Goal: Information Seeking & Learning: Learn about a topic

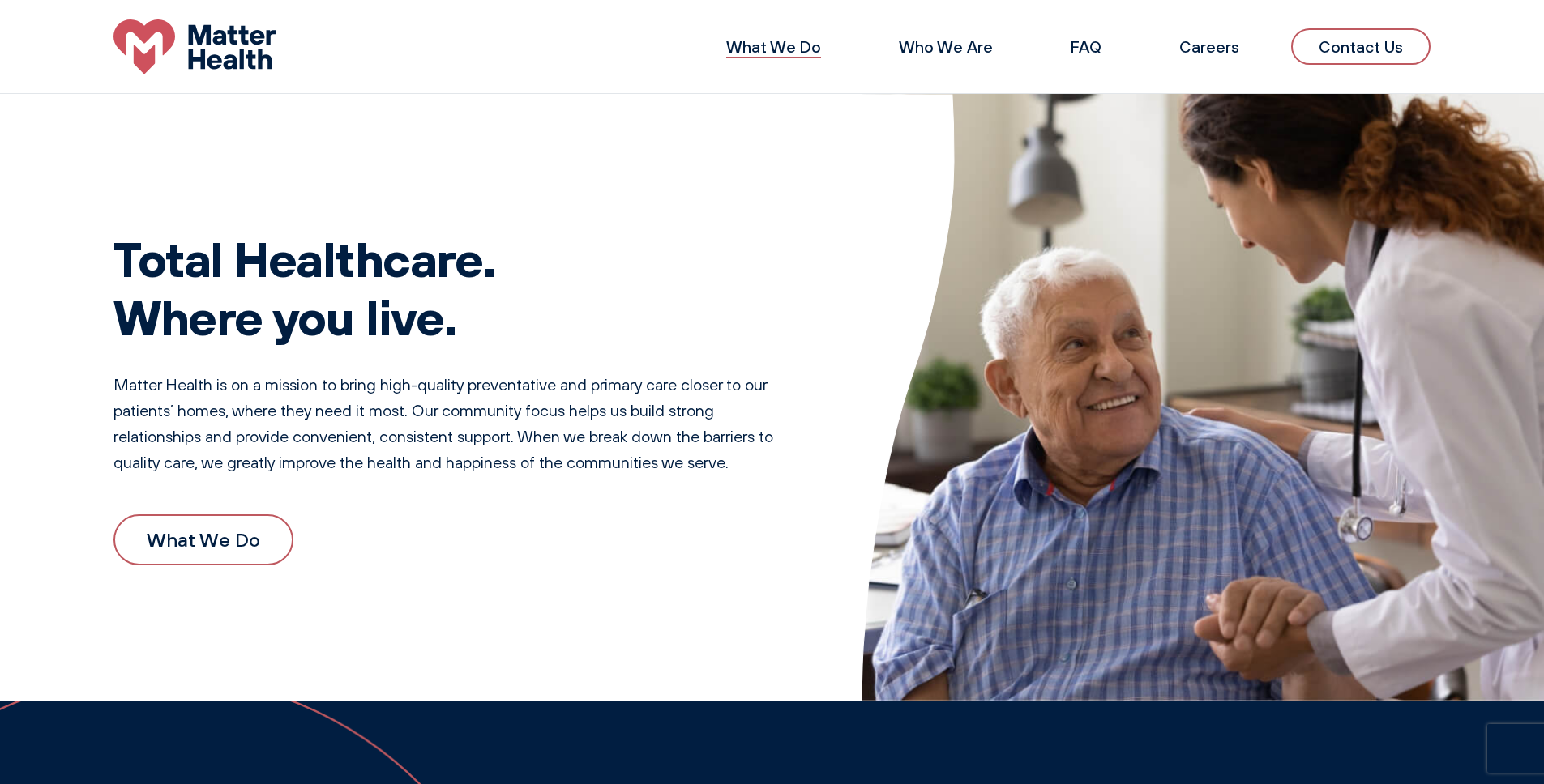
click at [783, 46] on link "What We Do" at bounding box center [772, 47] width 95 height 20
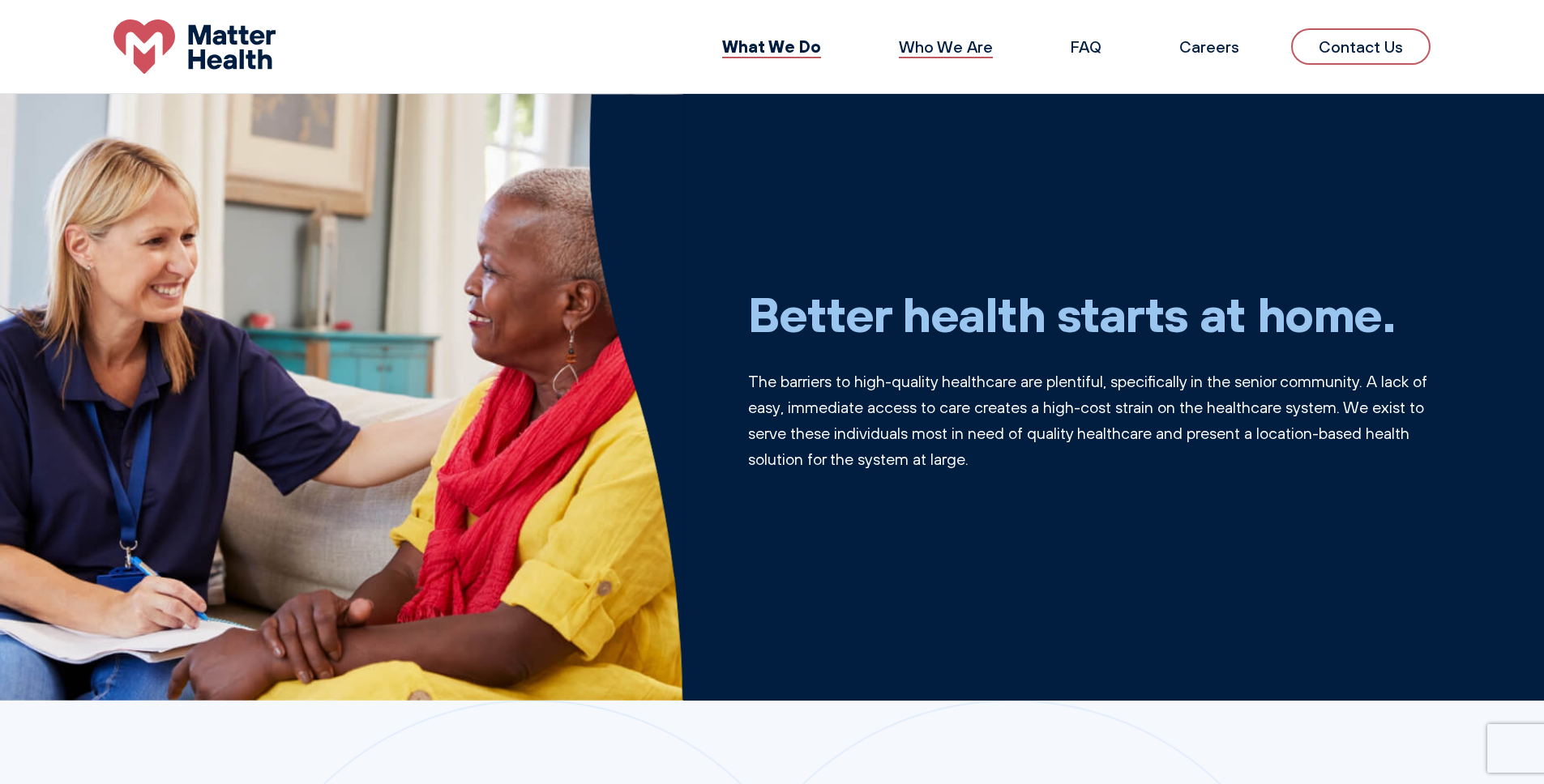
click at [966, 41] on link "Who We Are" at bounding box center [945, 47] width 94 height 20
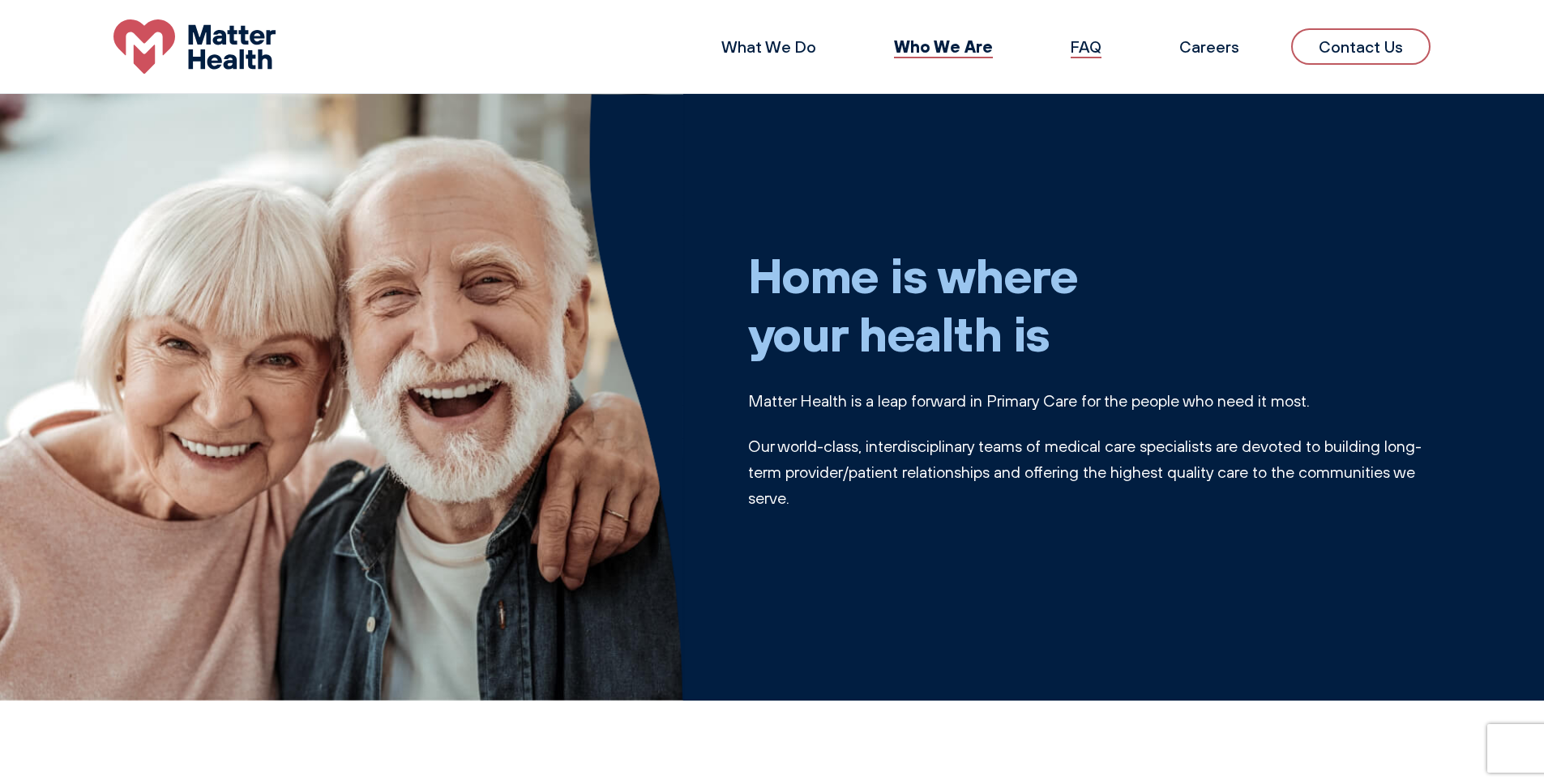
click at [1098, 50] on link "FAQ" at bounding box center [1085, 47] width 31 height 20
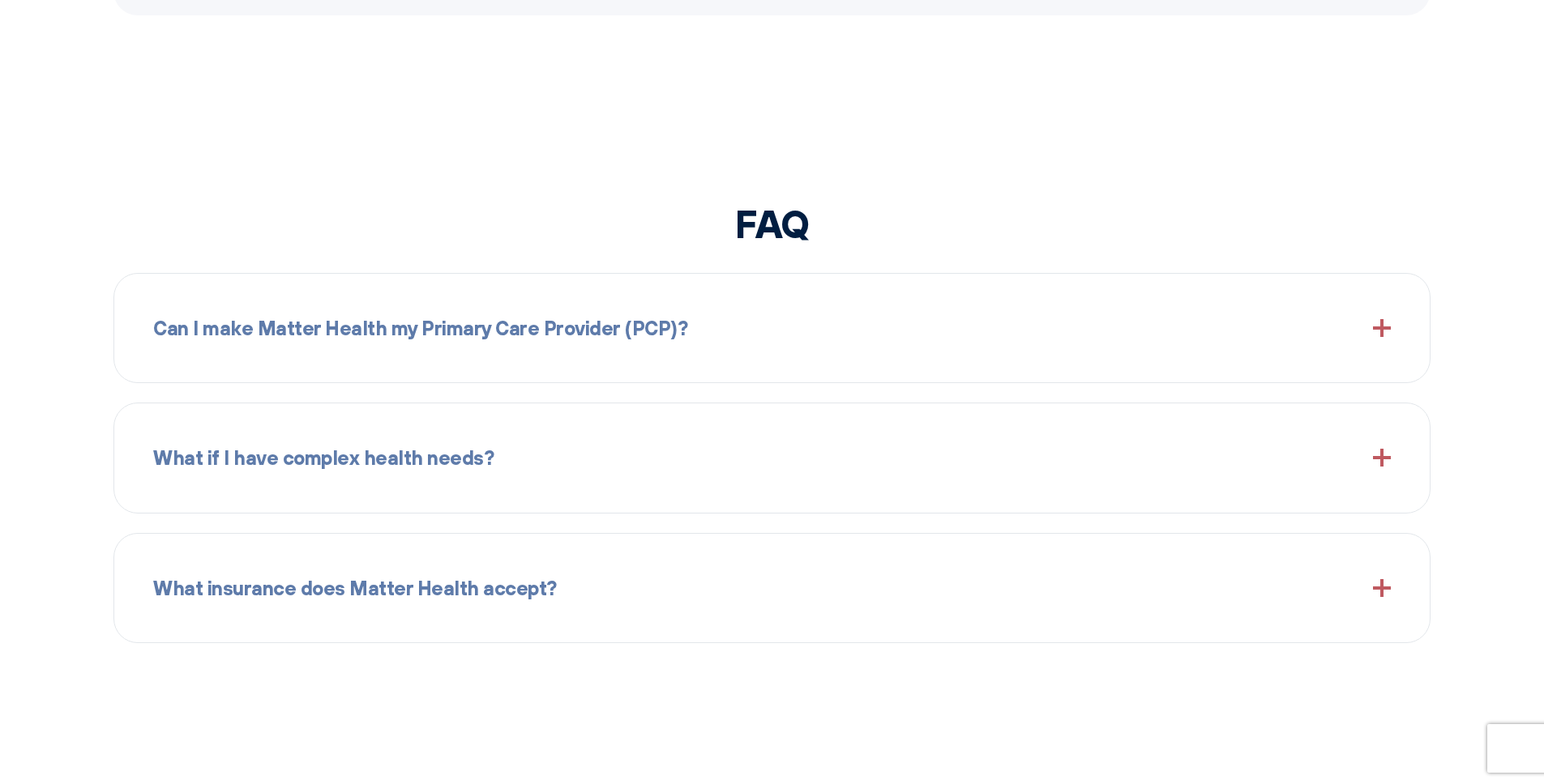
scroll to position [1917, 0]
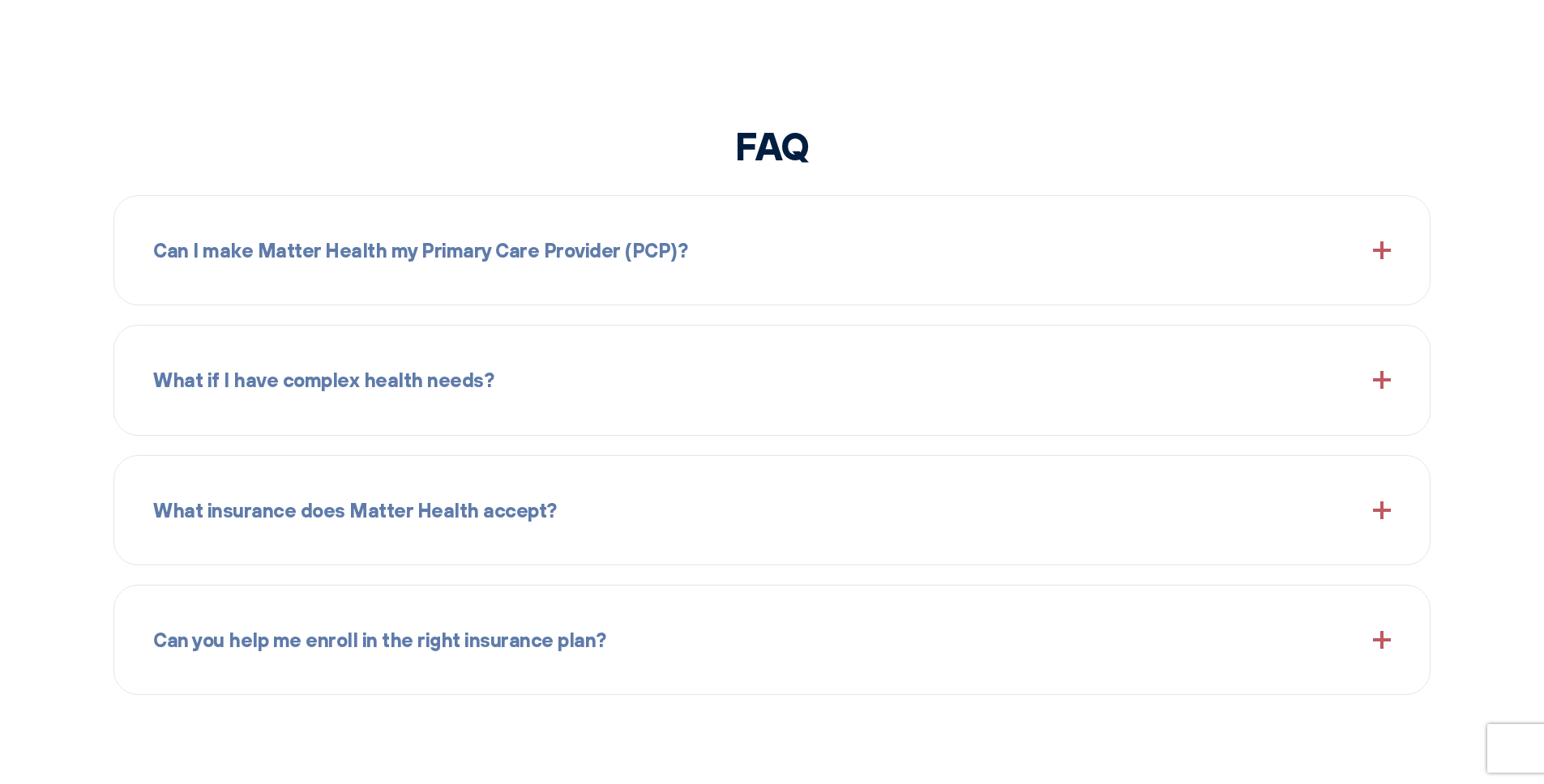
click at [648, 216] on div "Can I make Matter Health my Primary Care Provider (PCP)?" at bounding box center [772, 250] width 1238 height 70
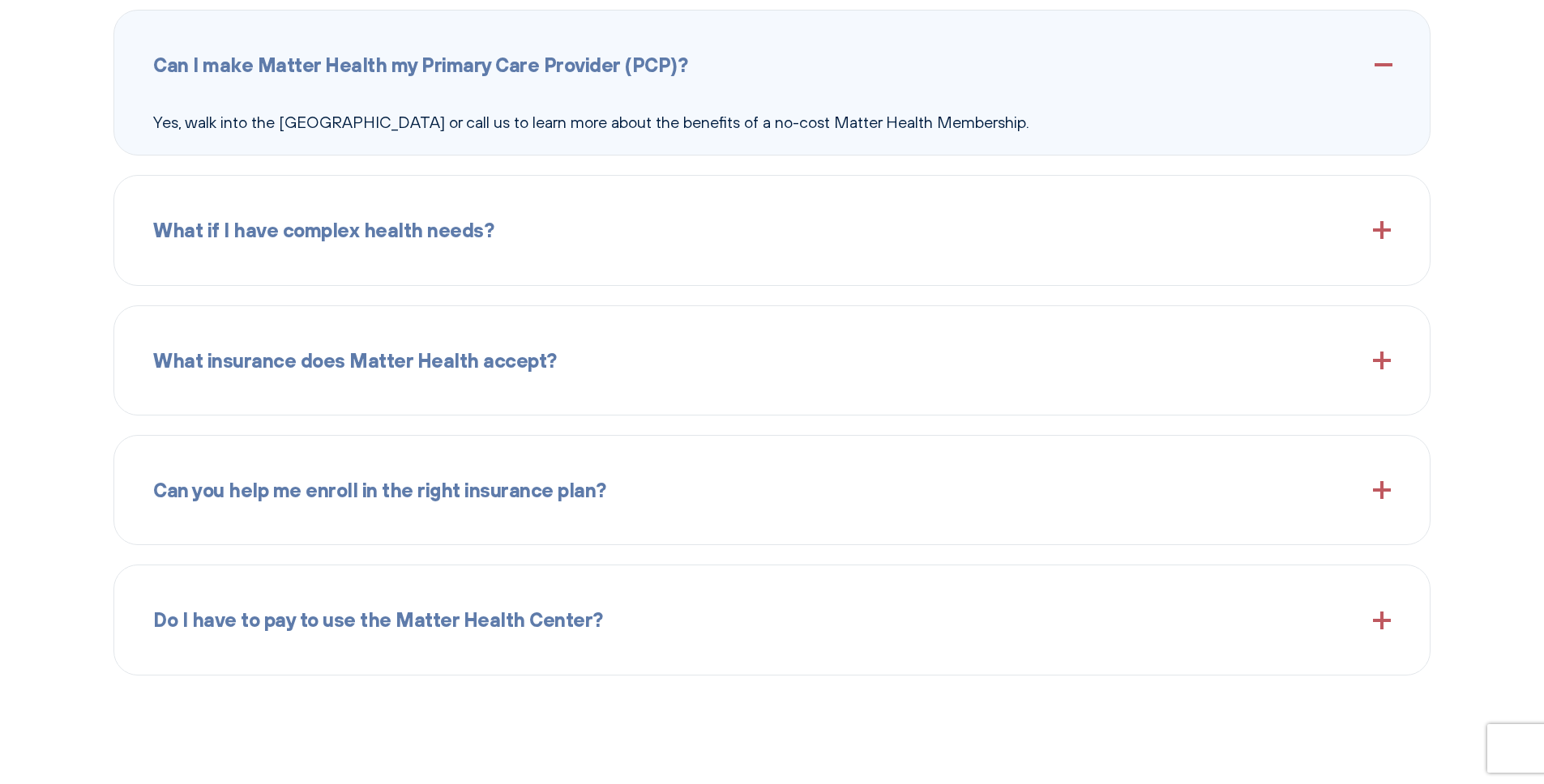
scroll to position [2175, 0]
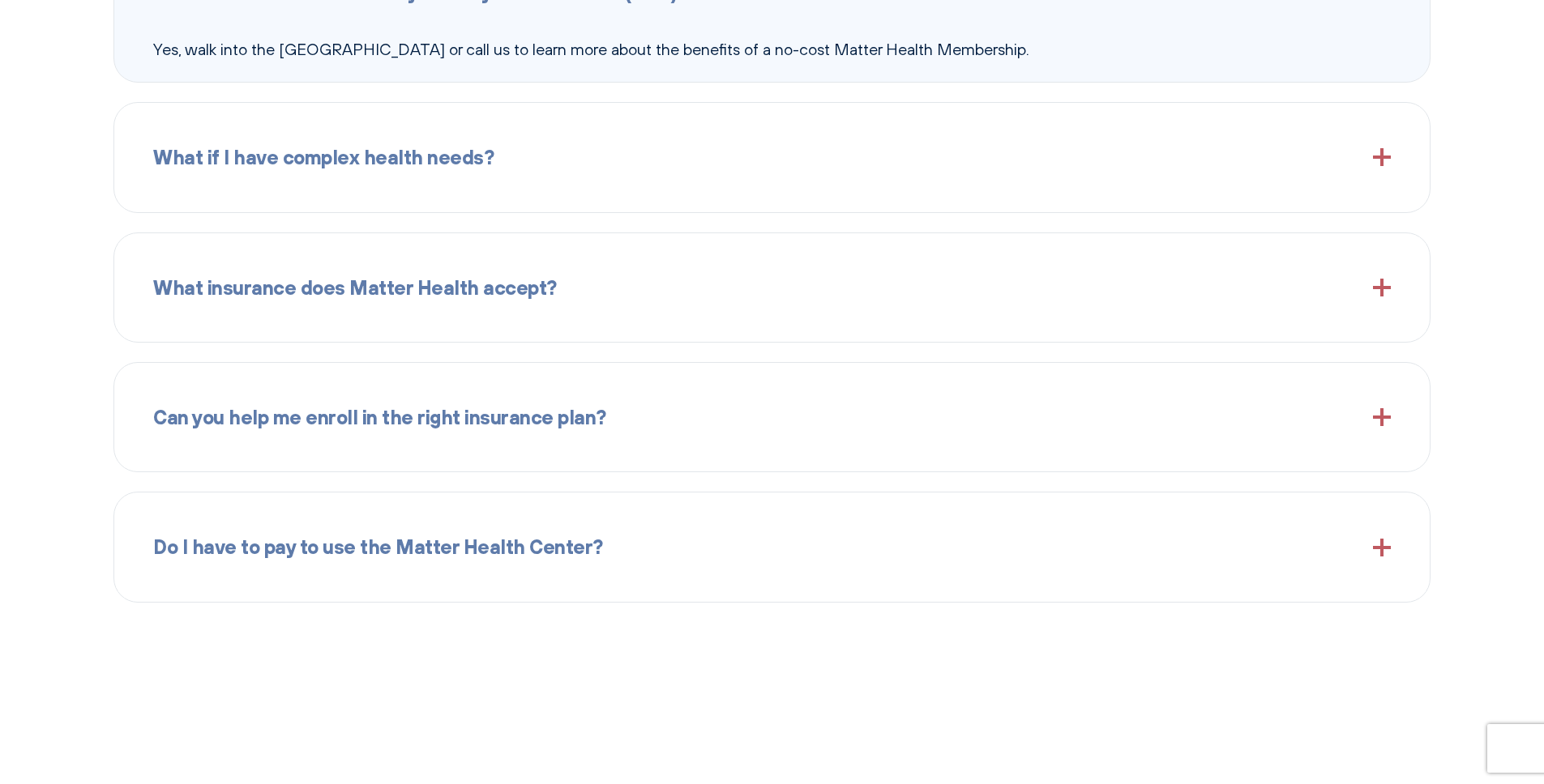
click at [540, 144] on div "What if I have complex health needs?" at bounding box center [772, 158] width 1238 height 70
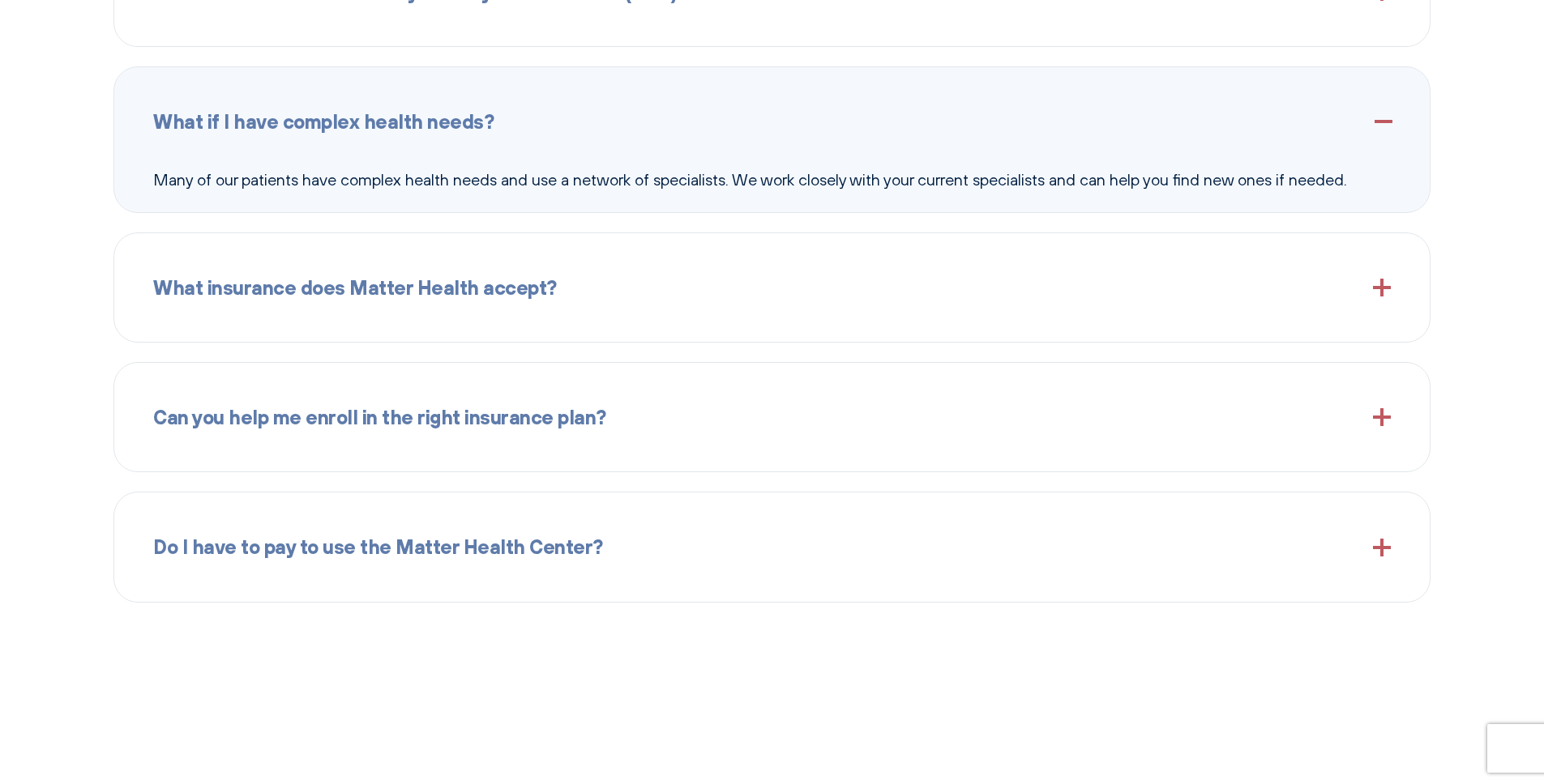
click at [546, 287] on span "What insurance does Matter Health accept?" at bounding box center [354, 287] width 403 height 31
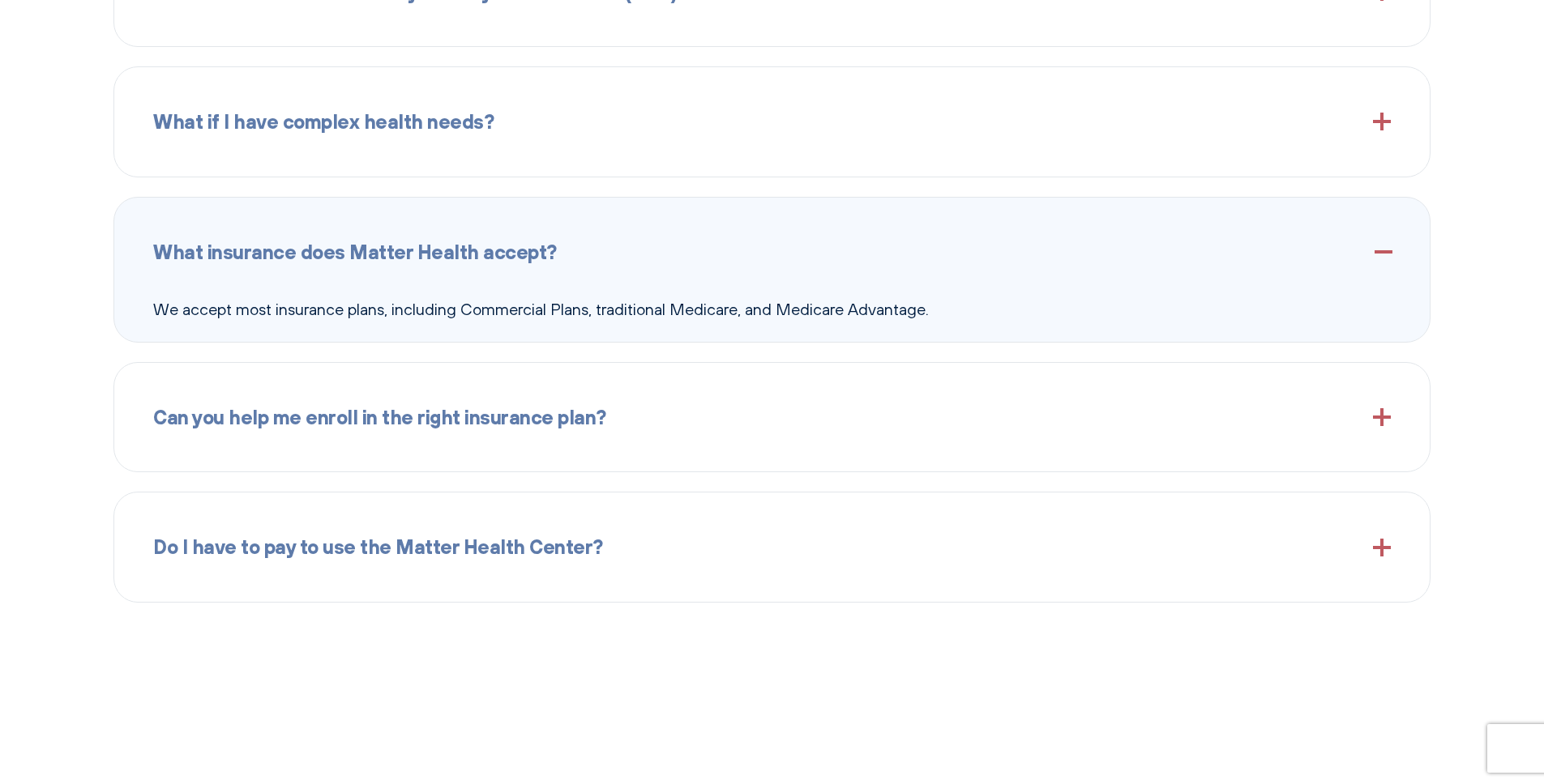
click at [734, 420] on div "Can you help me enroll in the right insurance plan?" at bounding box center [772, 417] width 1238 height 70
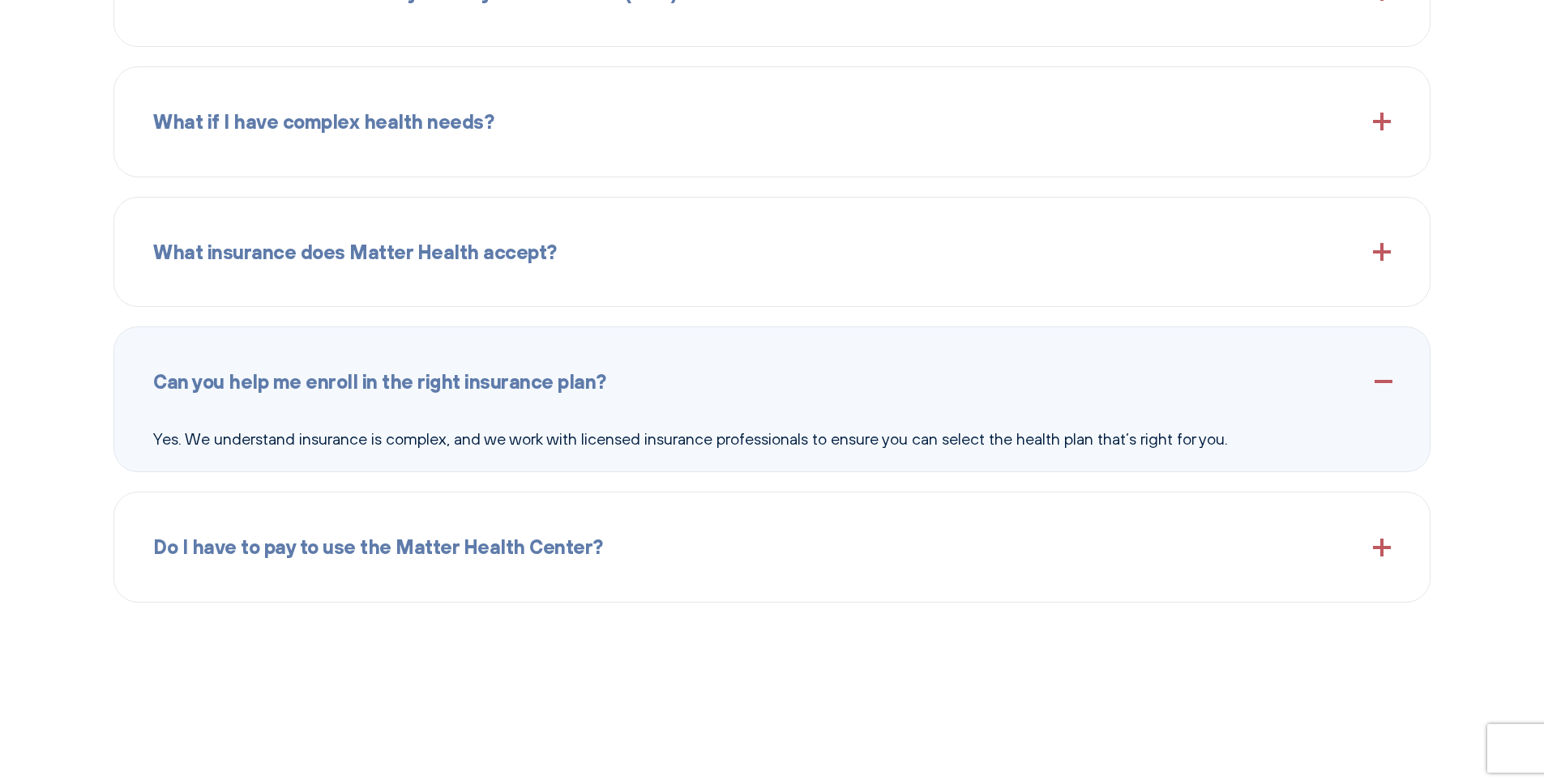
click at [725, 553] on div "Do I have to pay to use the Matter Health Center?" at bounding box center [772, 547] width 1238 height 70
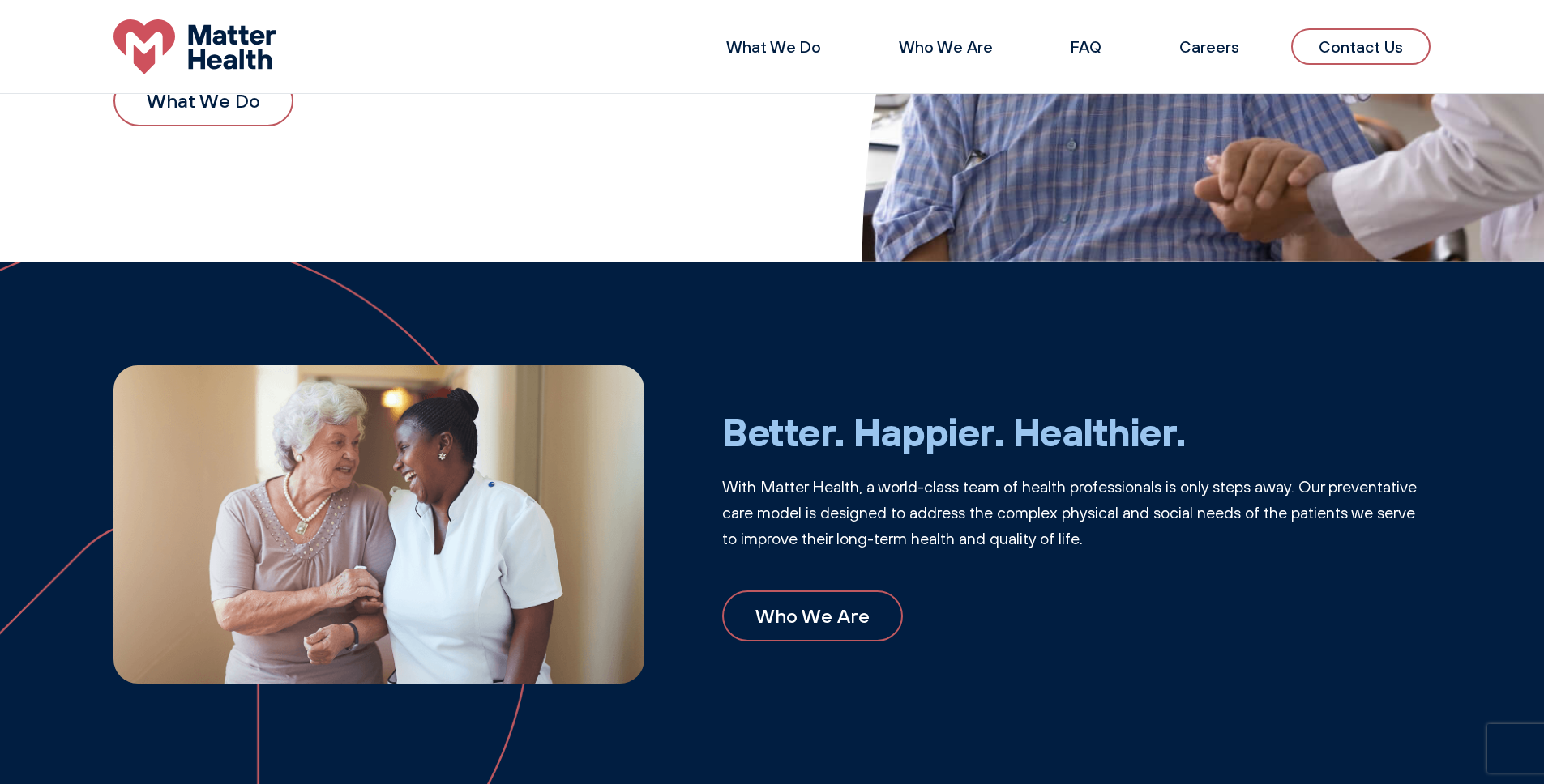
scroll to position [0, 0]
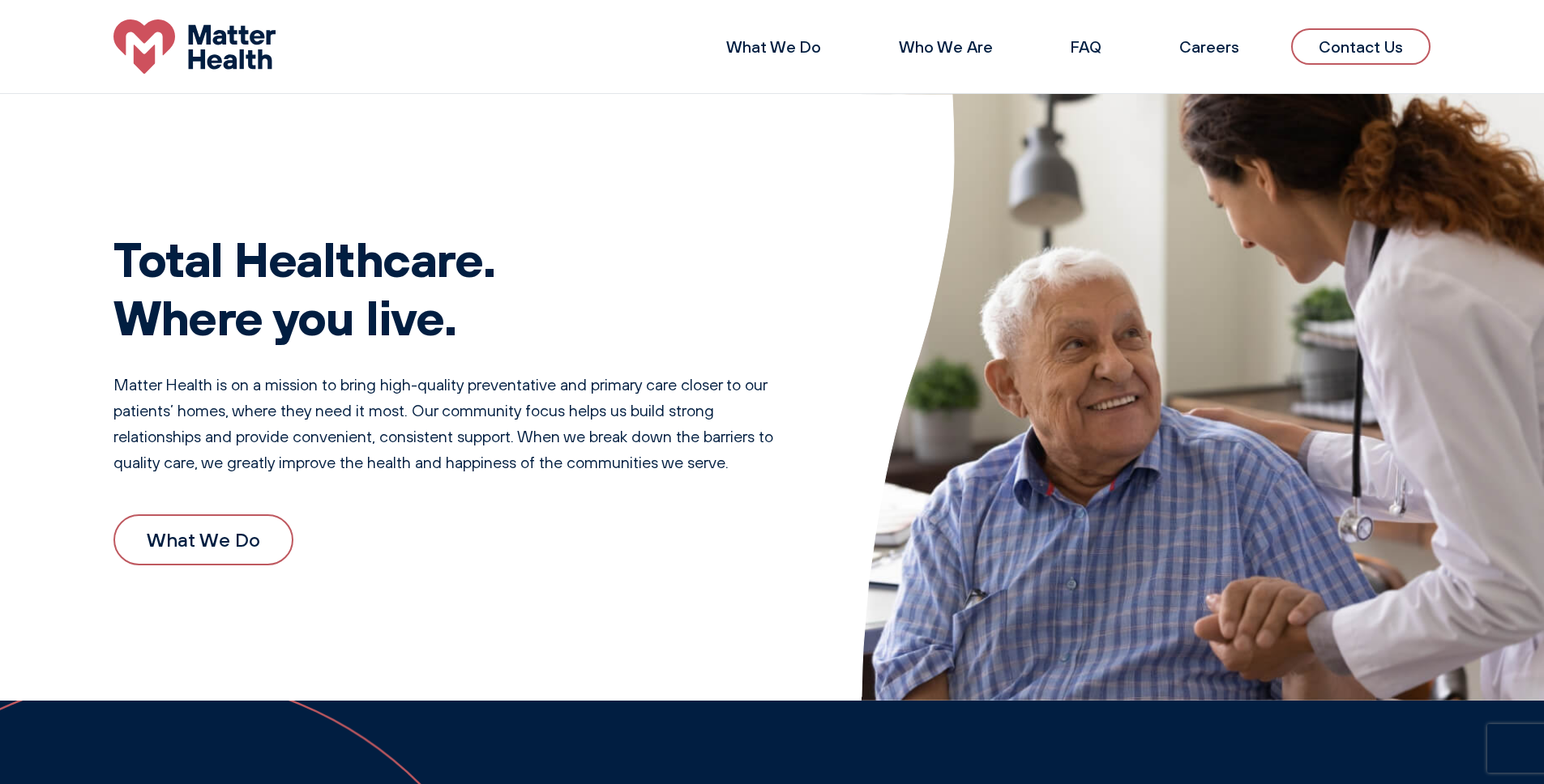
click at [209, 547] on link "What We Do" at bounding box center [204, 540] width 180 height 50
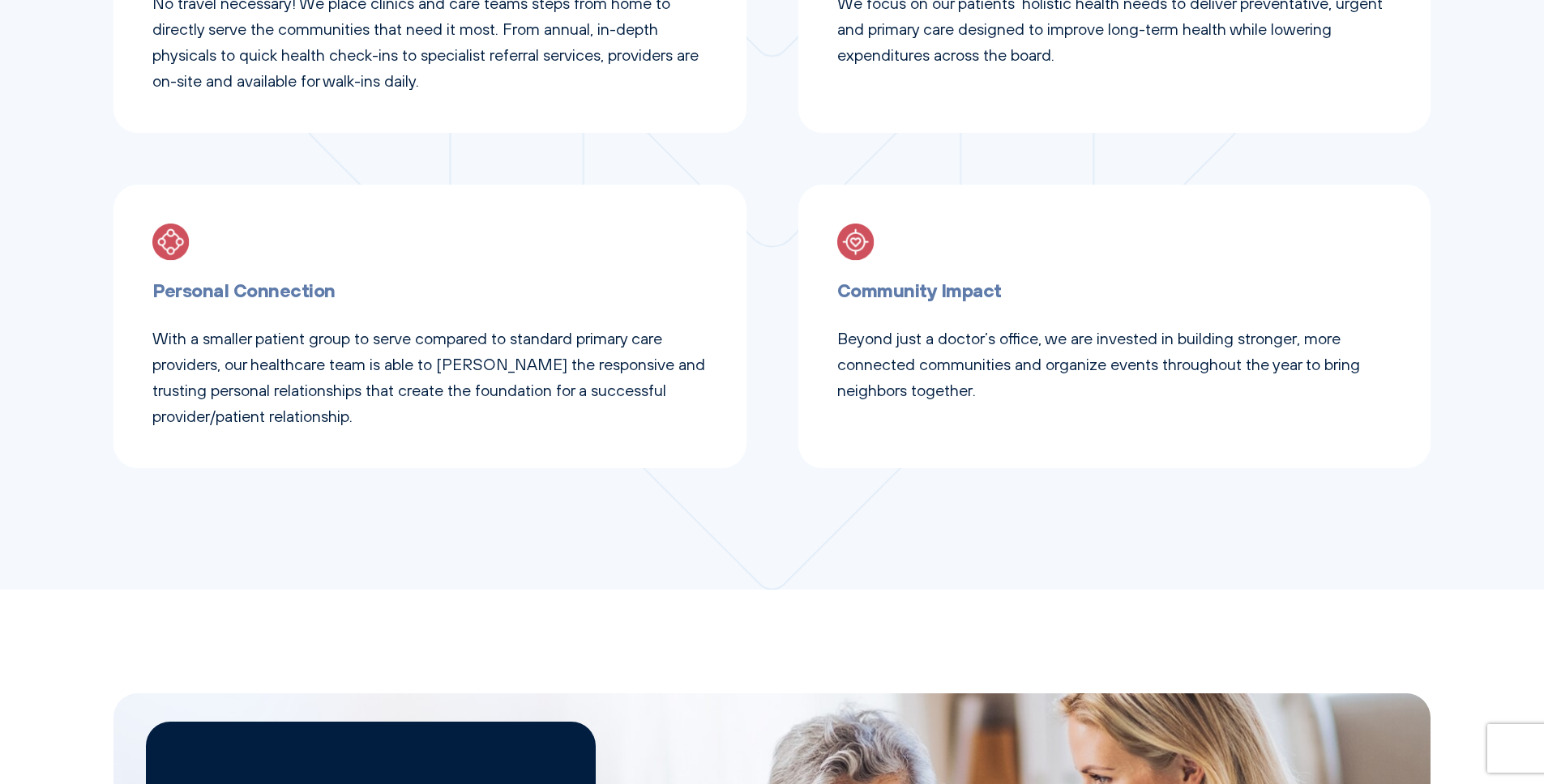
scroll to position [1299, 0]
